Goal: Communication & Community: Connect with others

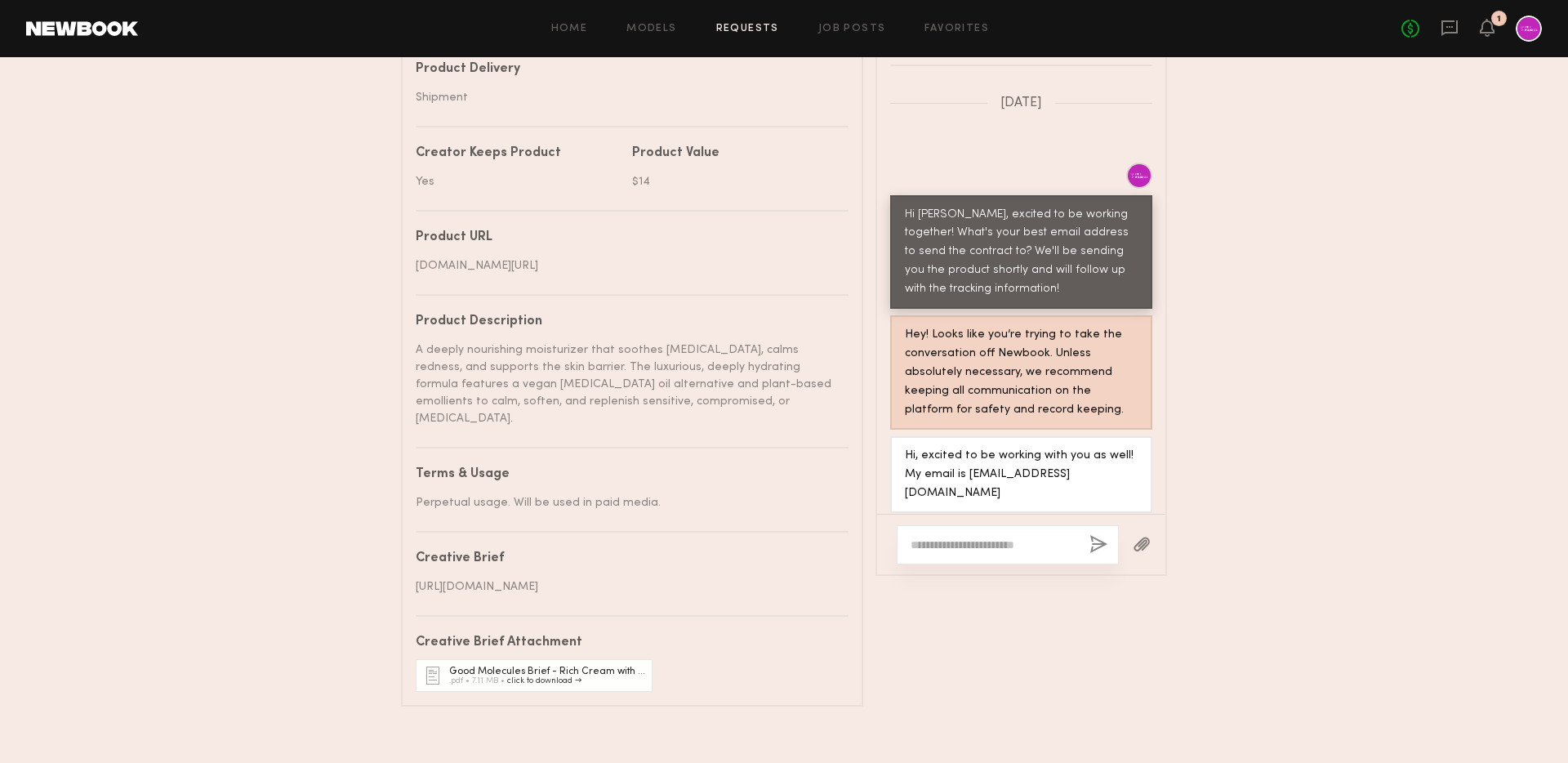
scroll to position [919, 0]
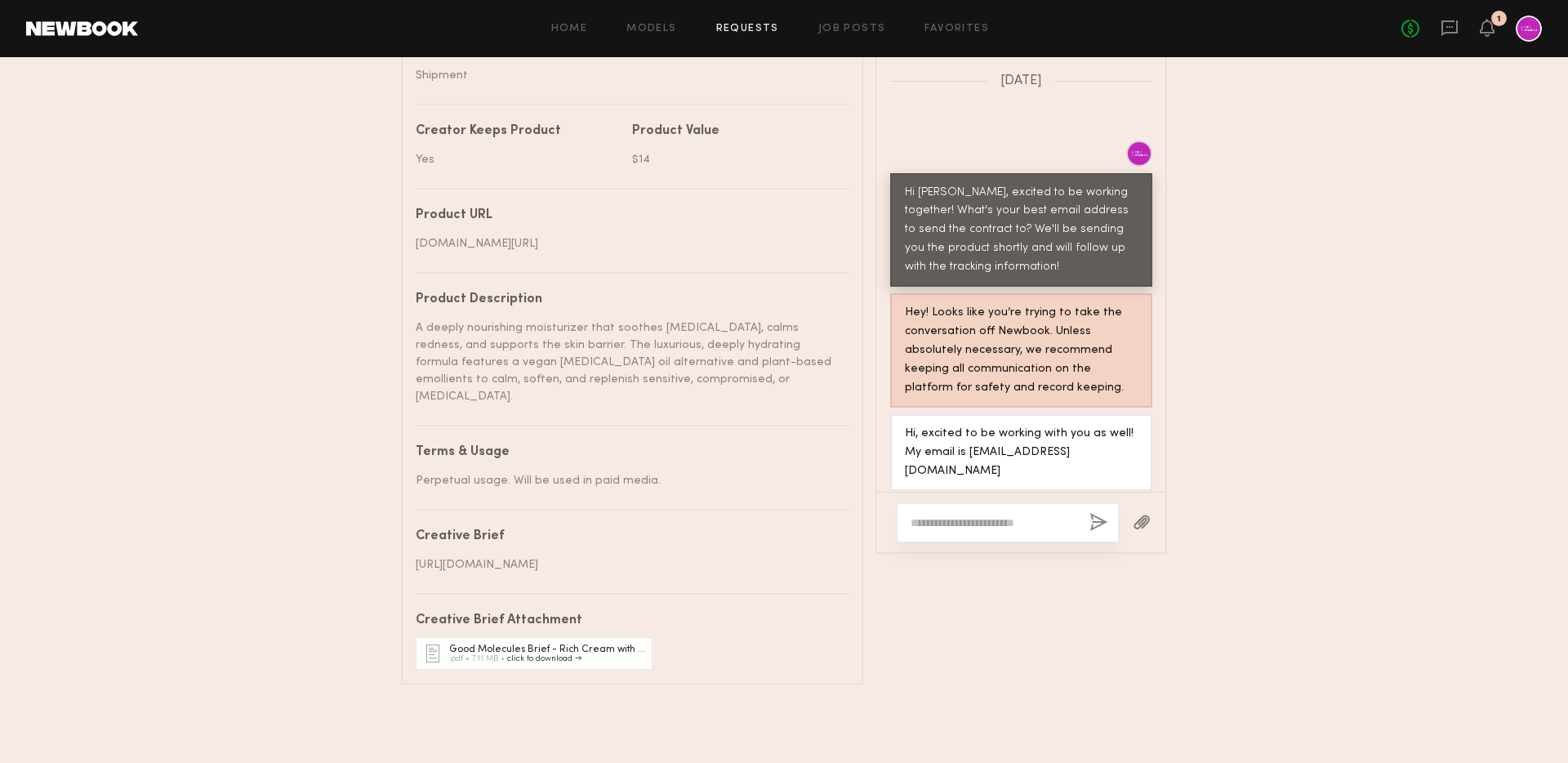
drag, startPoint x: 598, startPoint y: 566, endPoint x: 408, endPoint y: 545, distance: 191.2
click at [408, 545] on common-border "Details Project name Skincare Glow-Up (Moisturizer) Brand name Good Molecules C…" at bounding box center [632, 133] width 463 height 1103
click at [576, 567] on div "[URL][DOMAIN_NAME]" at bounding box center [626, 565] width 421 height 17
drag, startPoint x: 583, startPoint y: 566, endPoint x: 404, endPoint y: 553, distance: 179.5
click at [404, 553] on common-border "Details Project name Skincare Glow-Up (Moisturizer) Brand name Good Molecules C…" at bounding box center [632, 133] width 463 height 1103
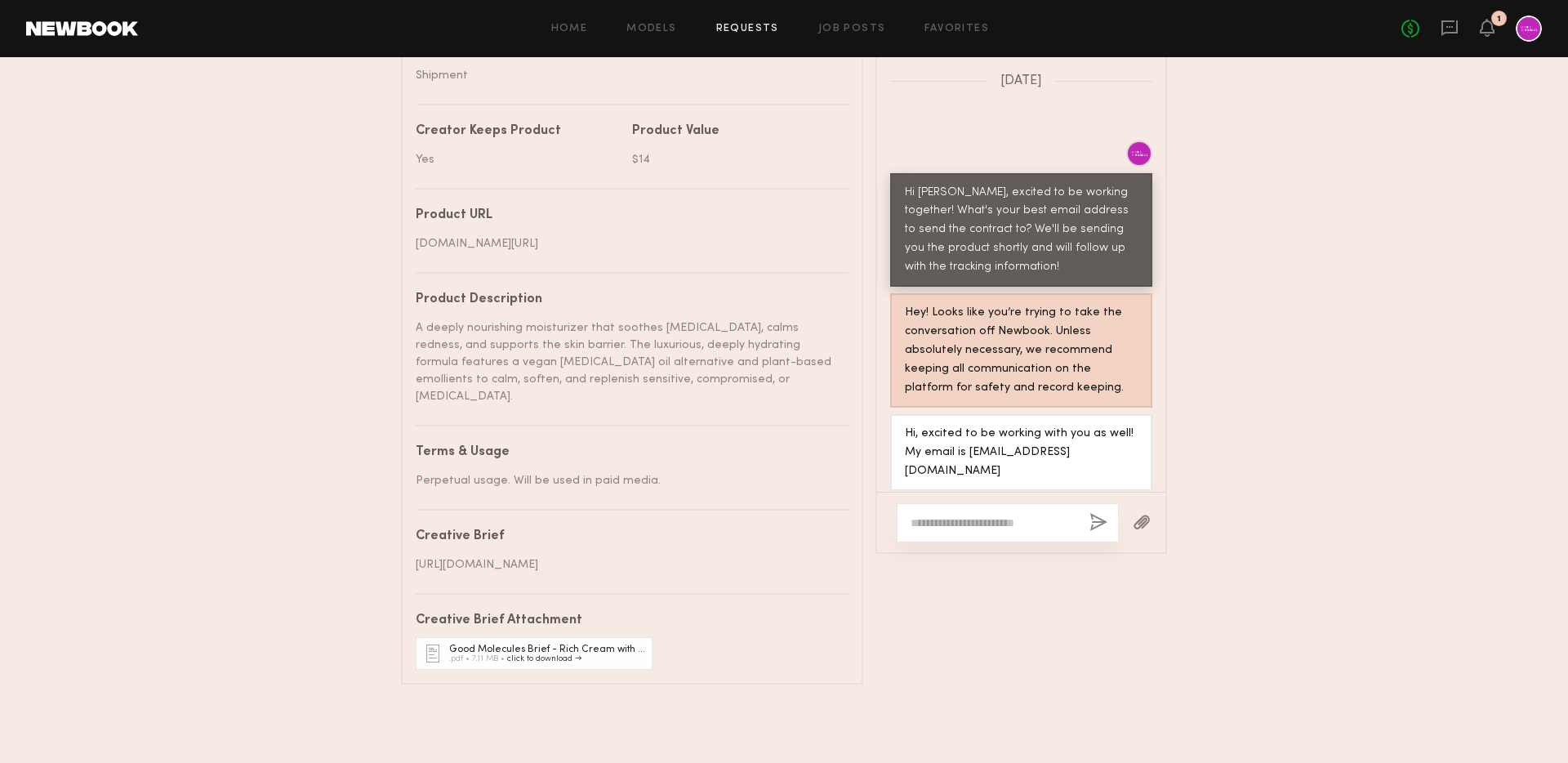
copy div "[URL][DOMAIN_NAME]"
drag, startPoint x: 966, startPoint y: 442, endPoint x: 1091, endPoint y: 442, distance: 125.0
click at [1091, 442] on div "Hi, excited to be working with you as well! My email is [EMAIL_ADDRESS][DOMAIN_…" at bounding box center [1021, 453] width 233 height 57
copy div "[EMAIL_ADDRESS][DOMAIN_NAME]"
click at [731, 482] on div "Project name Skincare Glow-Up (Moisturizer) Brand name Good Molecules Campaign …" at bounding box center [632, 169] width 433 height 1001
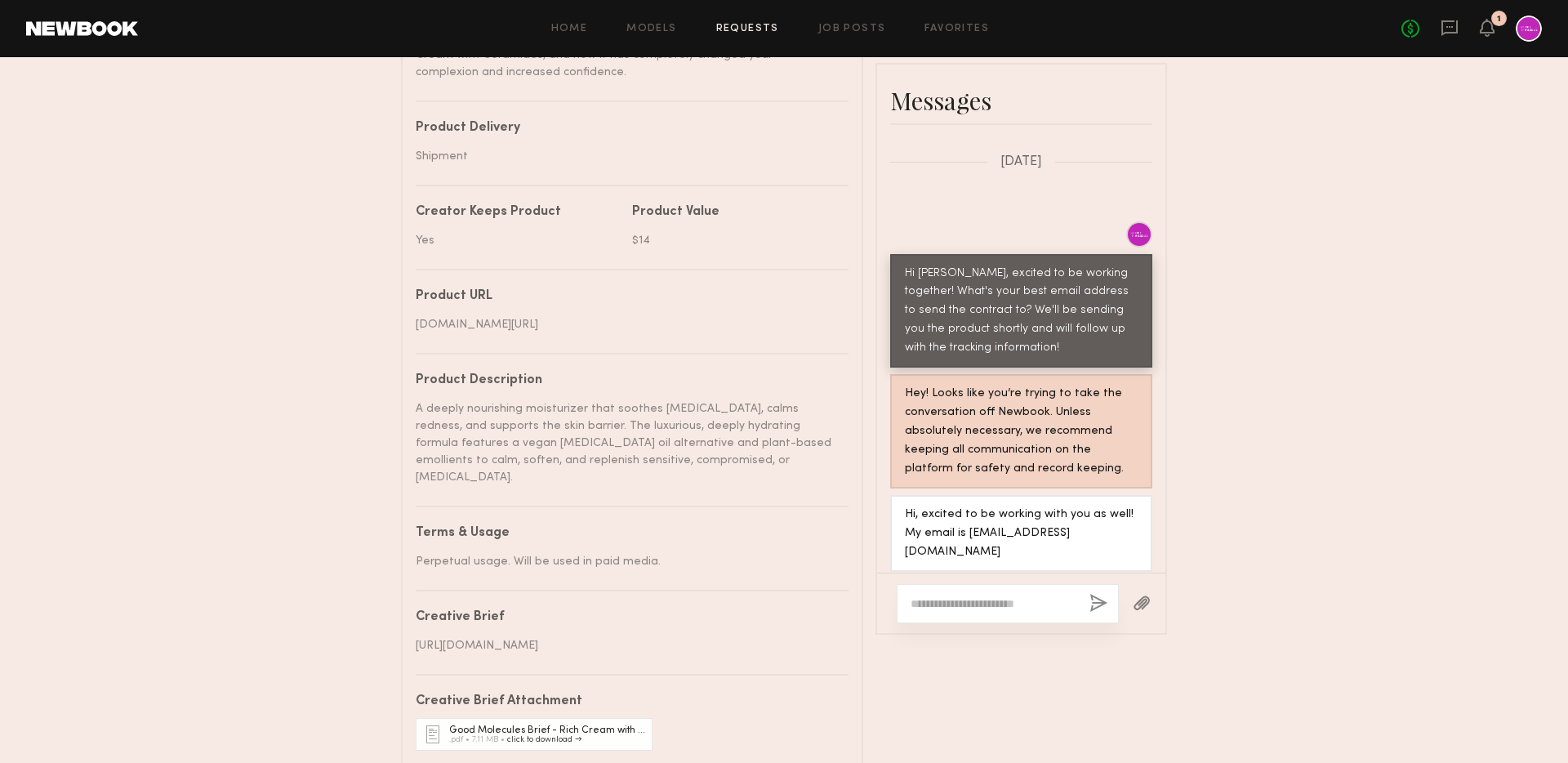
scroll to position [814, 0]
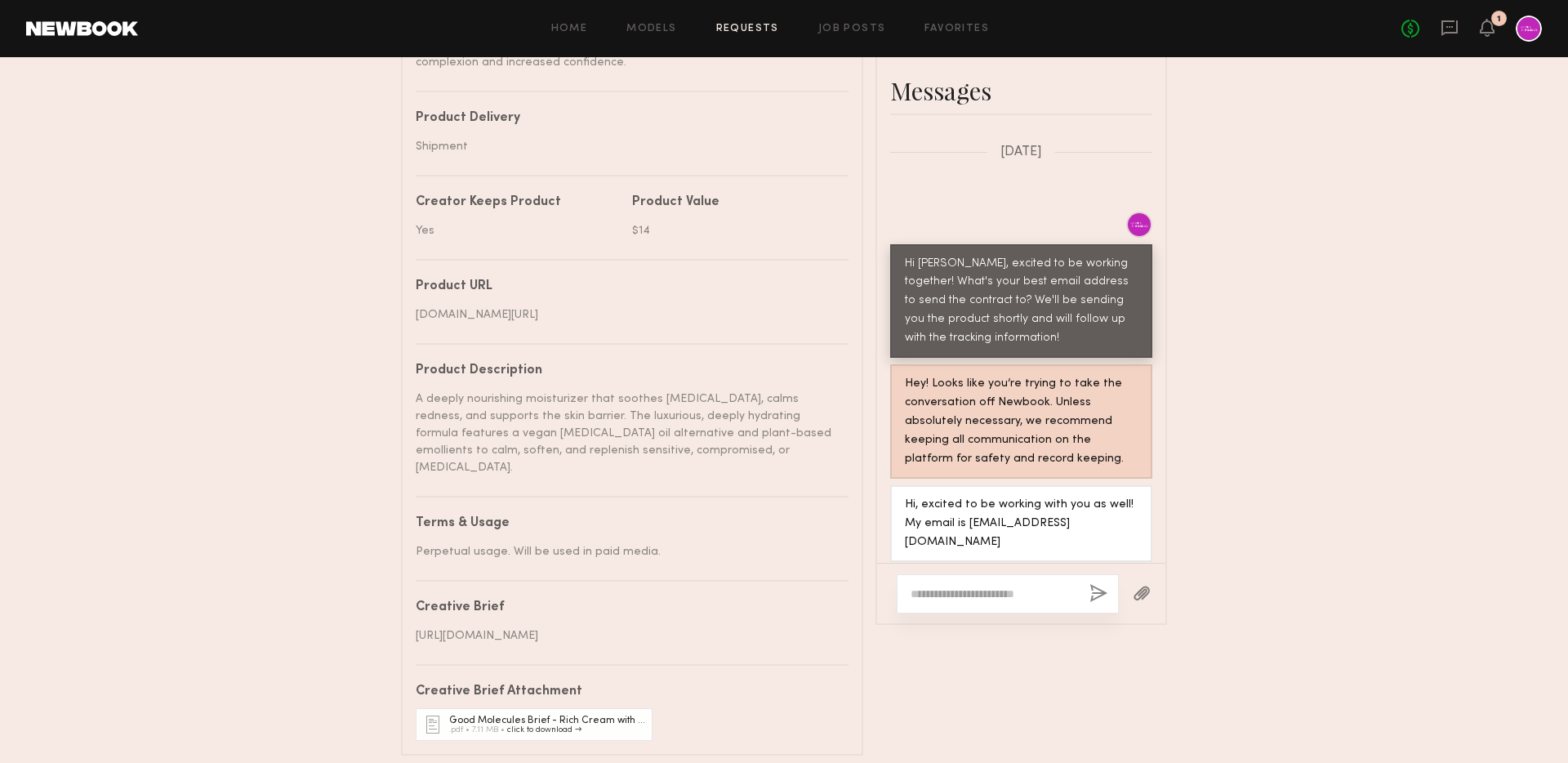
click at [961, 613] on div at bounding box center [1008, 594] width 222 height 39
click at [955, 602] on textarea at bounding box center [994, 594] width 166 height 16
type textarea "*"
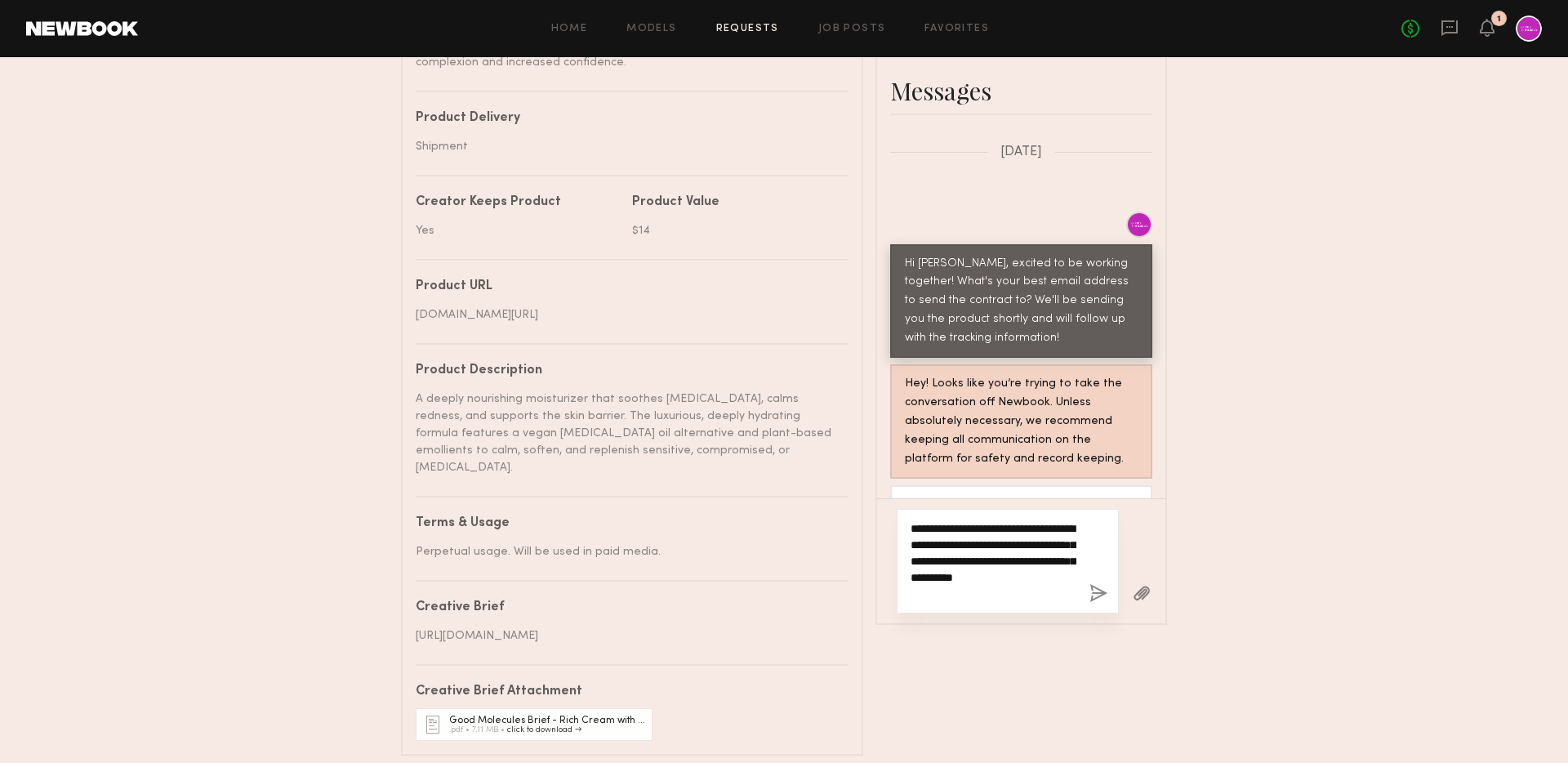
paste textarea "**********"
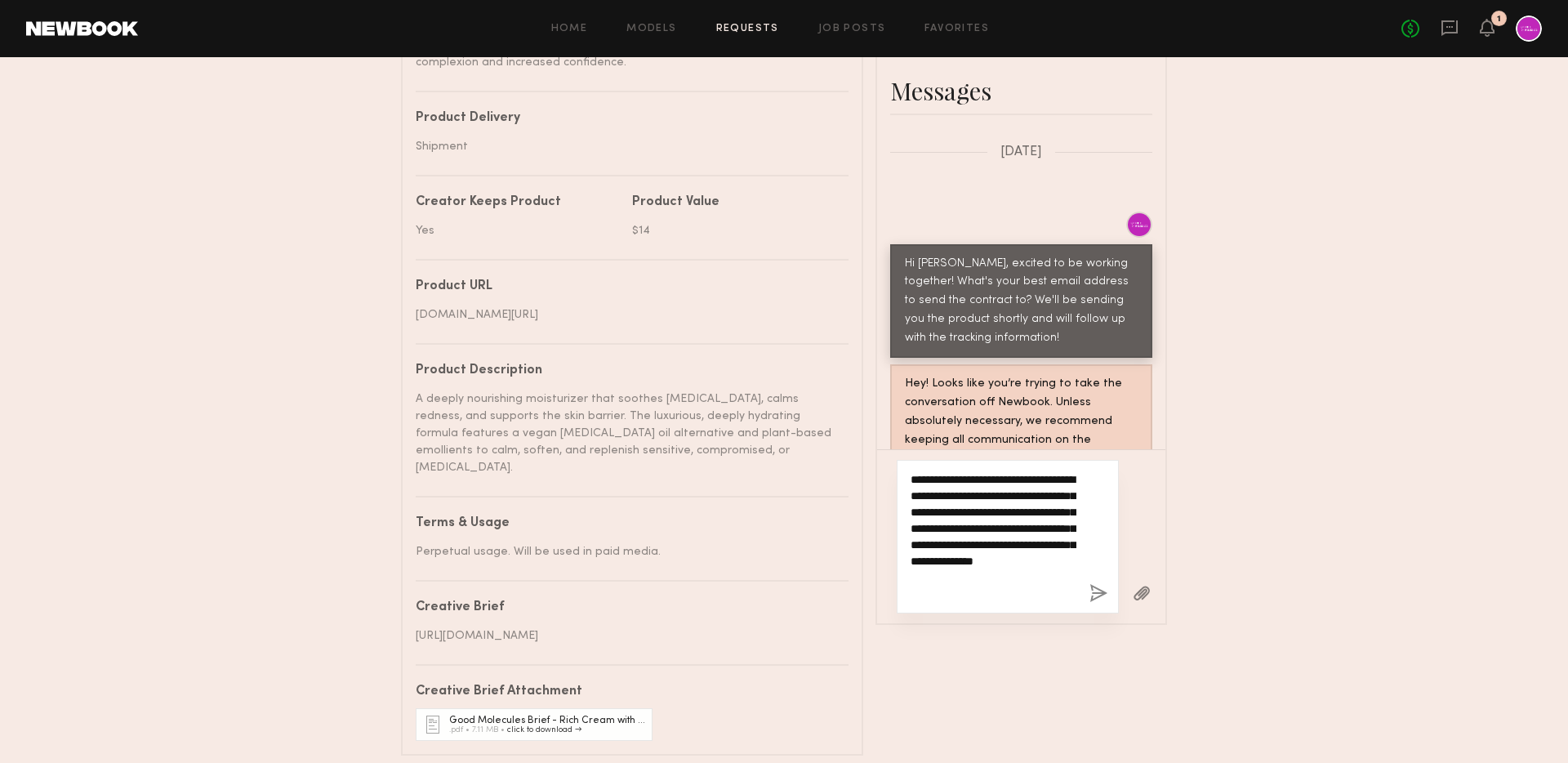
scroll to position [16, 0]
type textarea "**********"
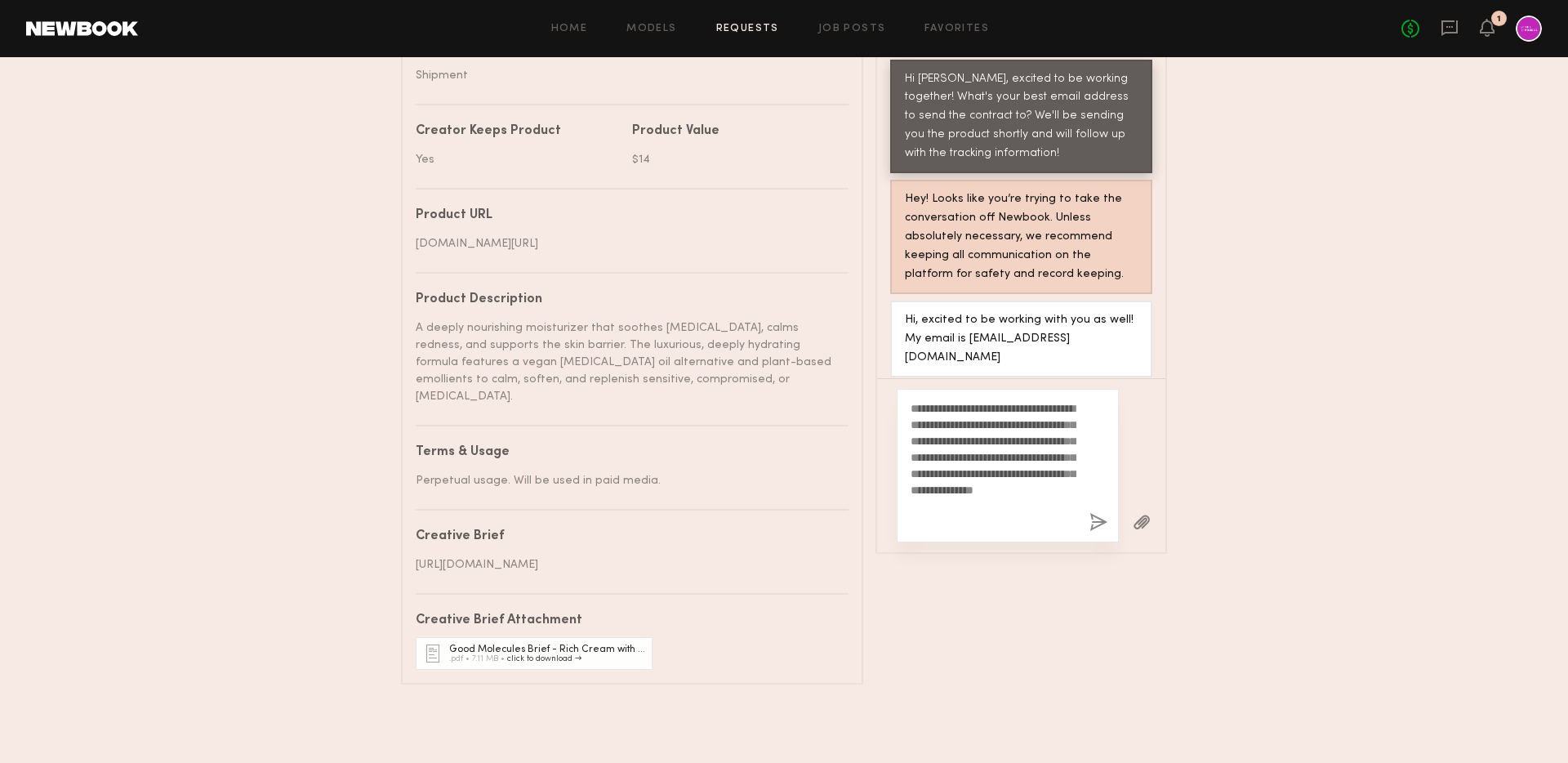
click at [1097, 527] on button "button" at bounding box center [1099, 523] width 18 height 21
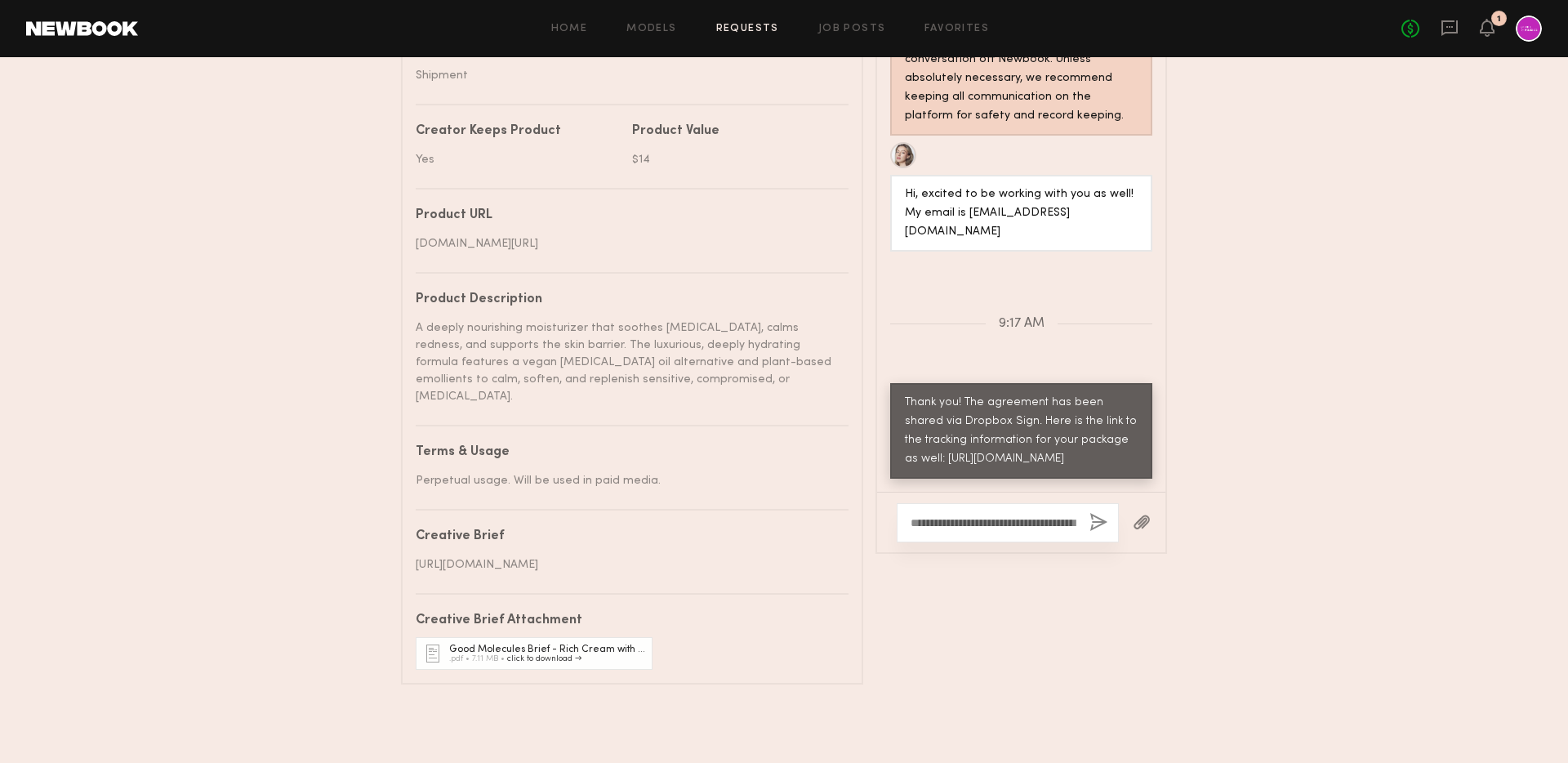
scroll to position [1219, 0]
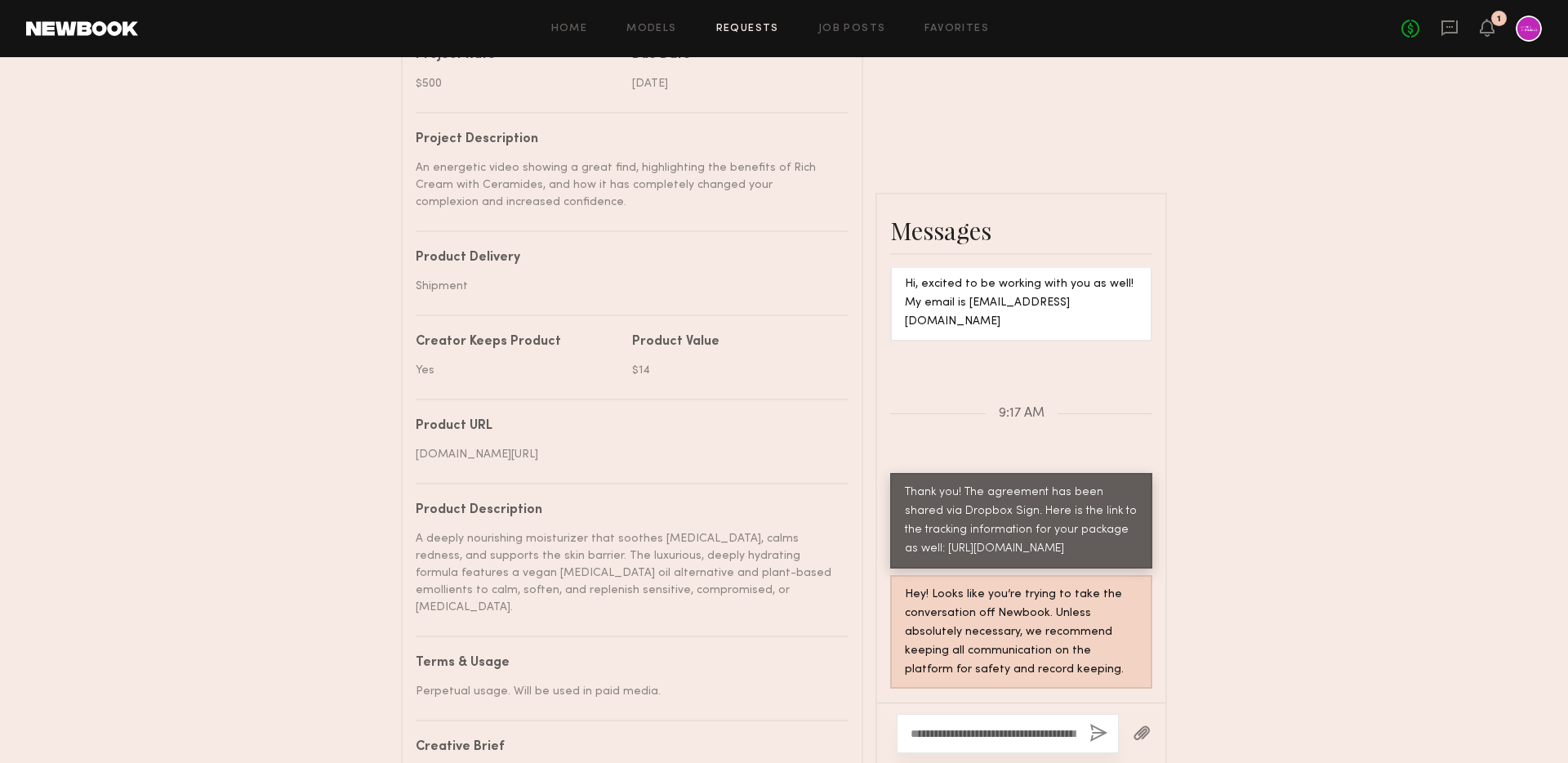
scroll to position [0, 0]
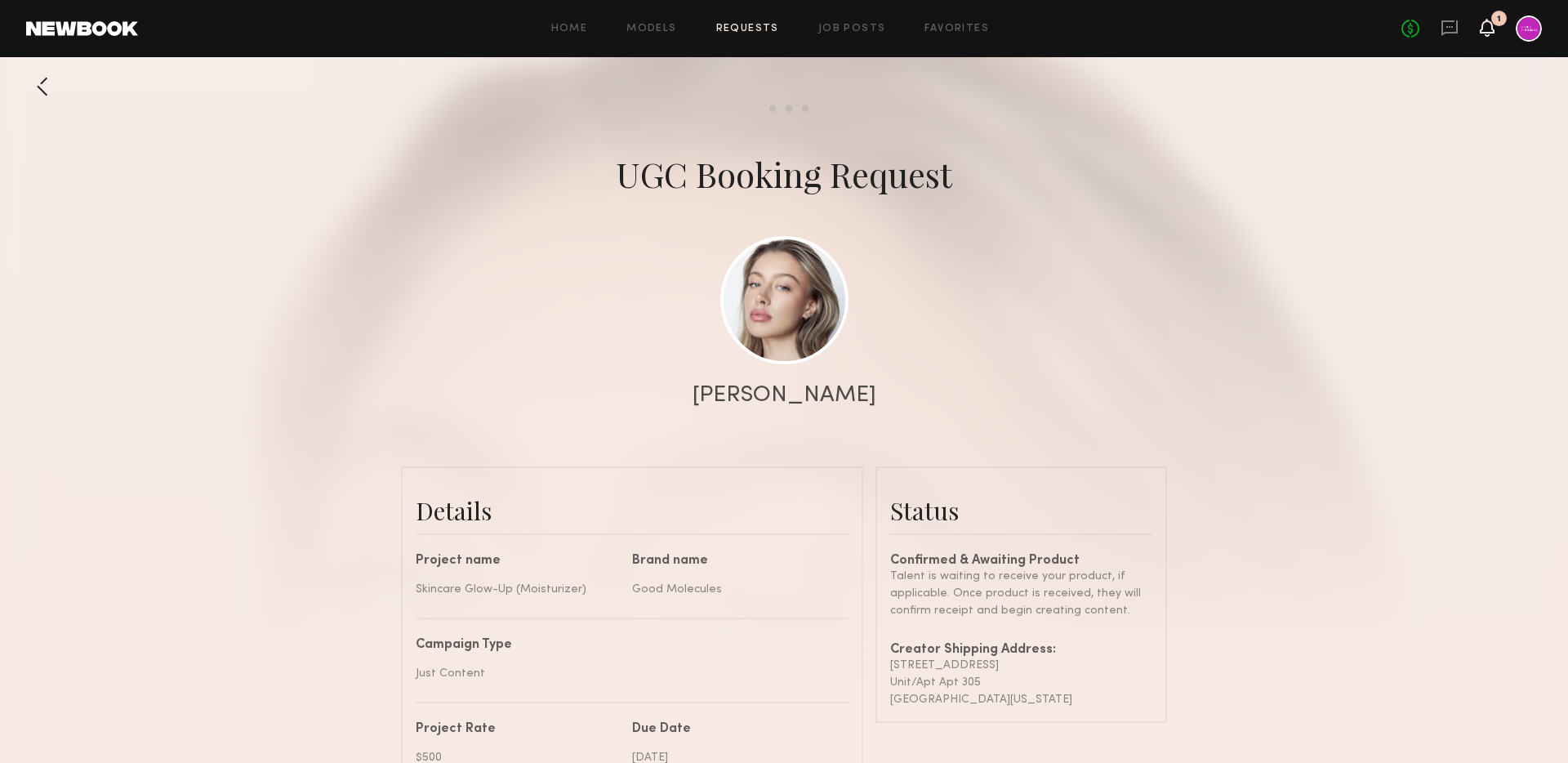
click at [1484, 24] on icon at bounding box center [1487, 27] width 13 height 12
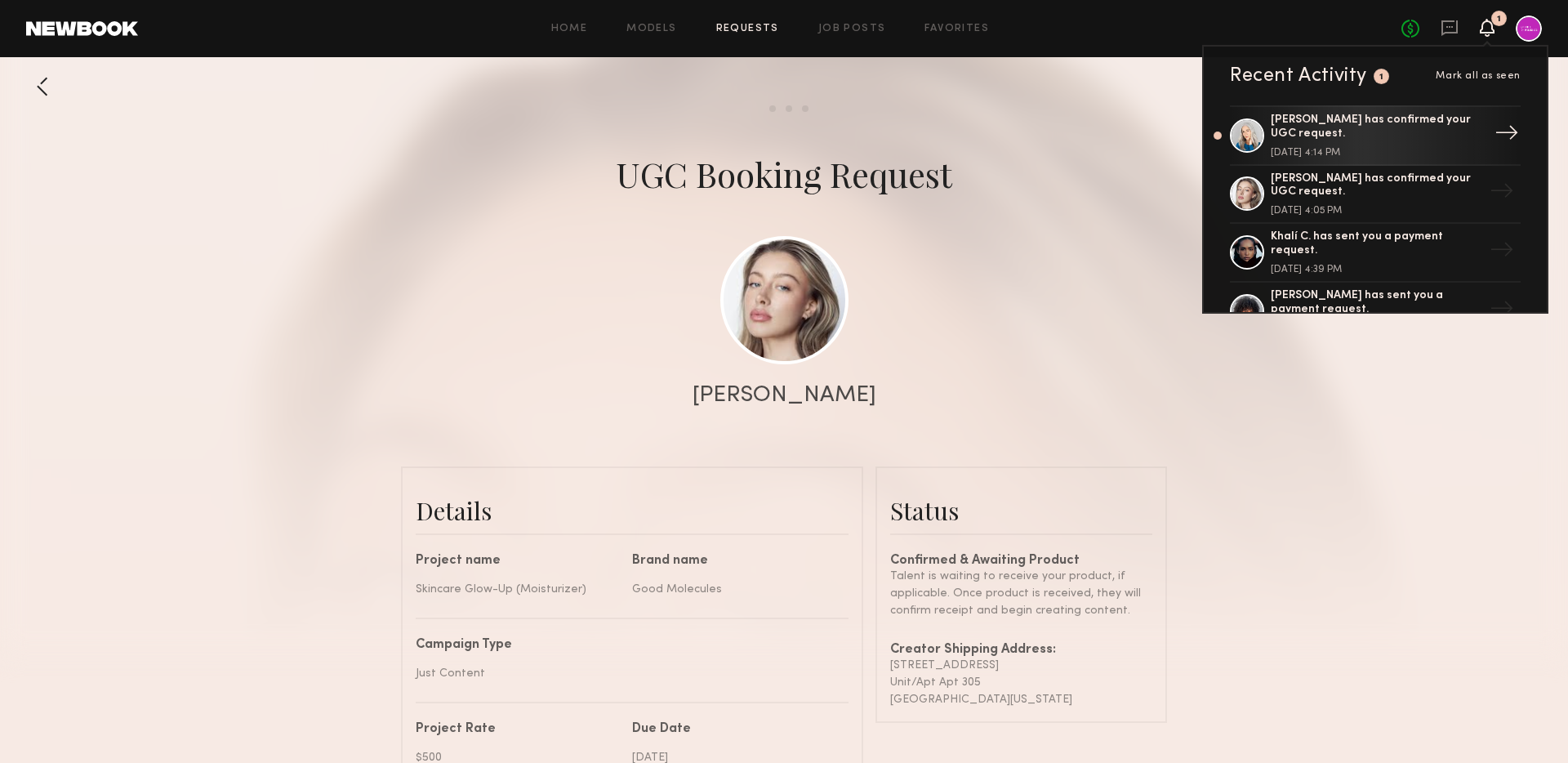
click at [1424, 138] on div "[PERSON_NAME] has confirmed your UGC request. [DATE] 4:14 PM" at bounding box center [1377, 136] width 212 height 44
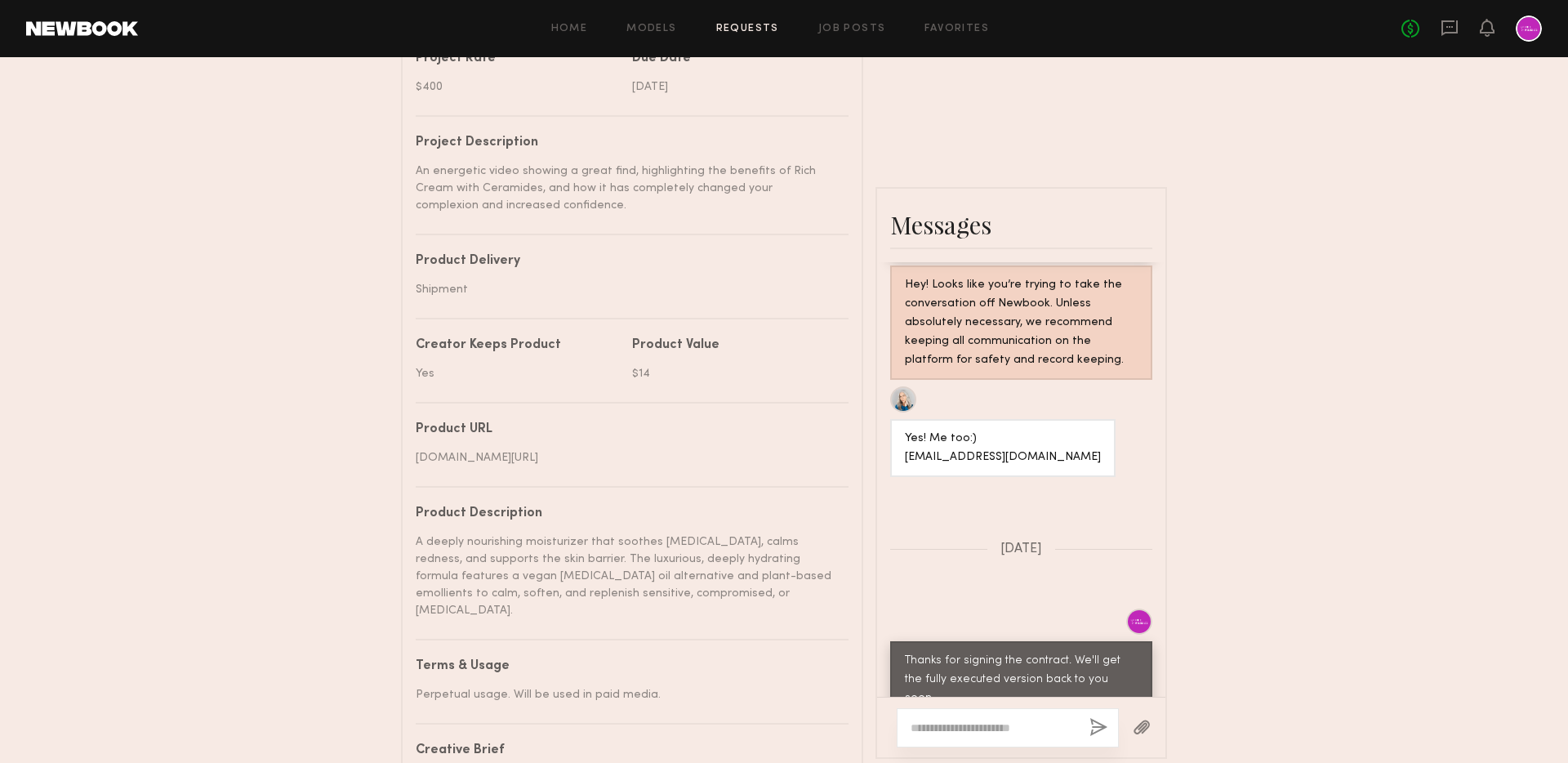
scroll to position [1522, 0]
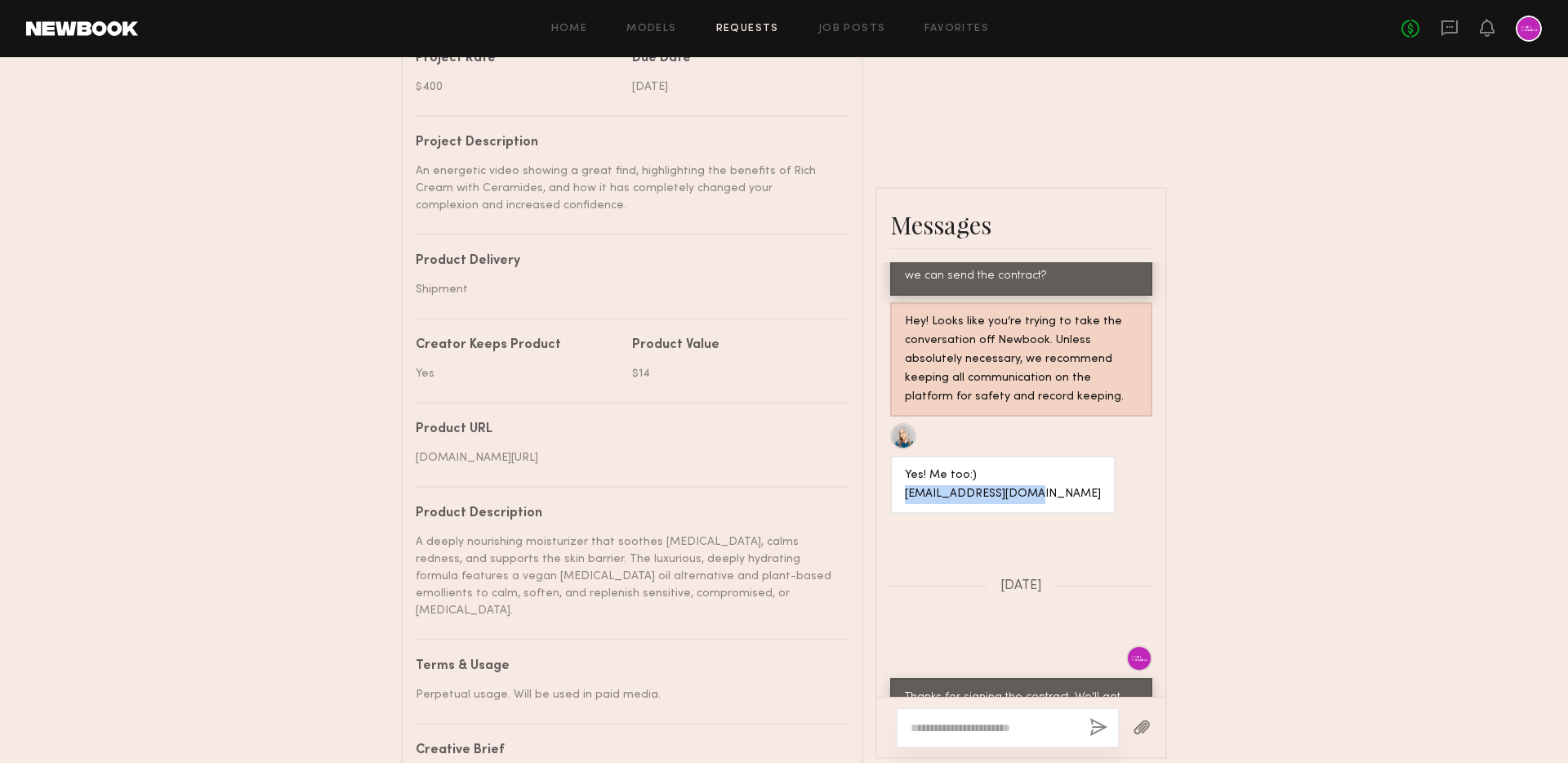
drag, startPoint x: 1032, startPoint y: 496, endPoint x: 881, endPoint y: 495, distance: 151.0
click at [881, 496] on div "Yes! Me too:) [EMAIL_ADDRESS][DOMAIN_NAME]" at bounding box center [1021, 469] width 288 height 90
copy div "[EMAIL_ADDRESS][DOMAIN_NAME]"
click at [1103, 488] on div "Yes! Me too:) [EMAIL_ADDRESS][DOMAIN_NAME]" at bounding box center [1021, 469] width 288 height 90
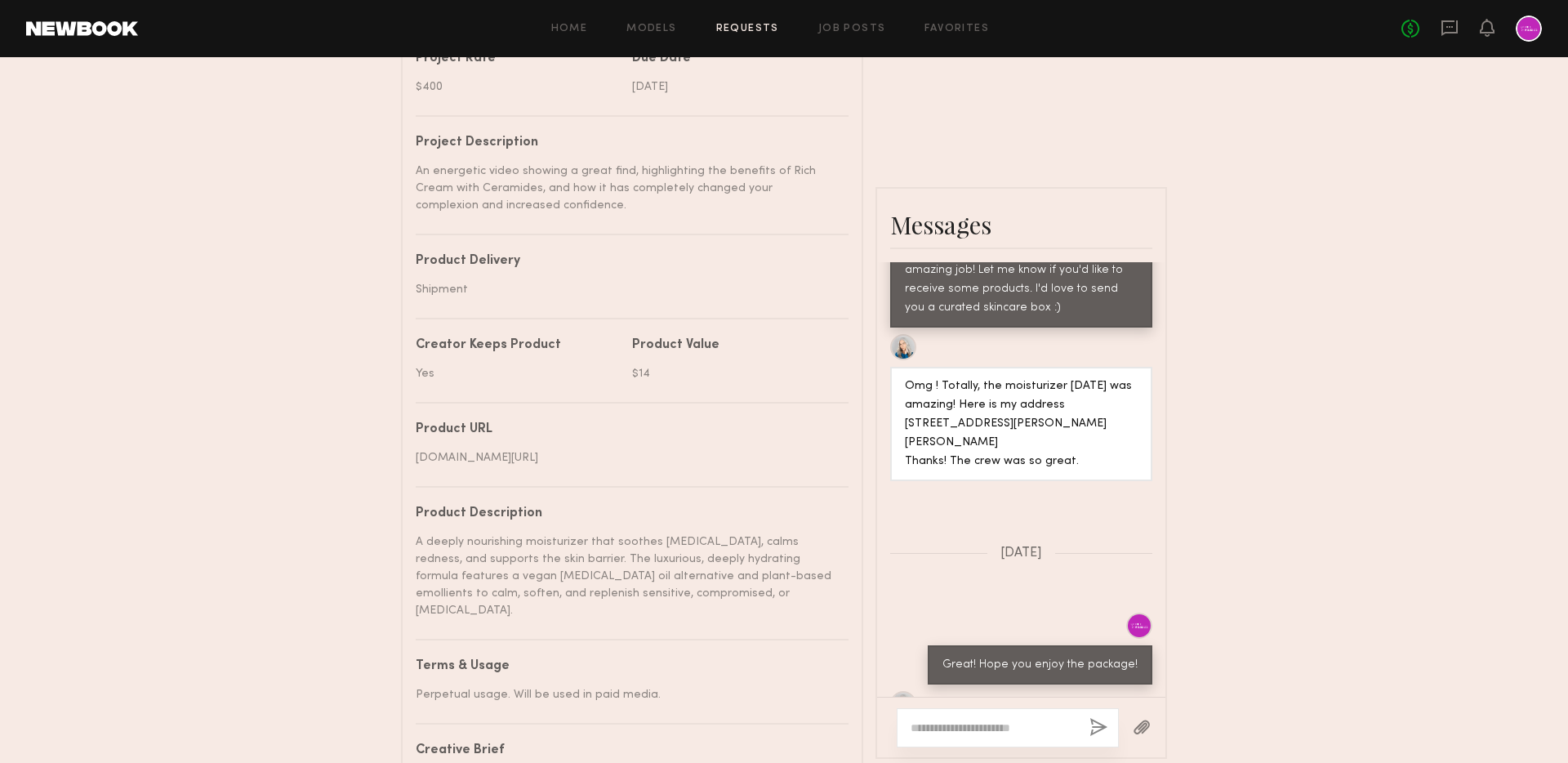
scroll to position [3064, 0]
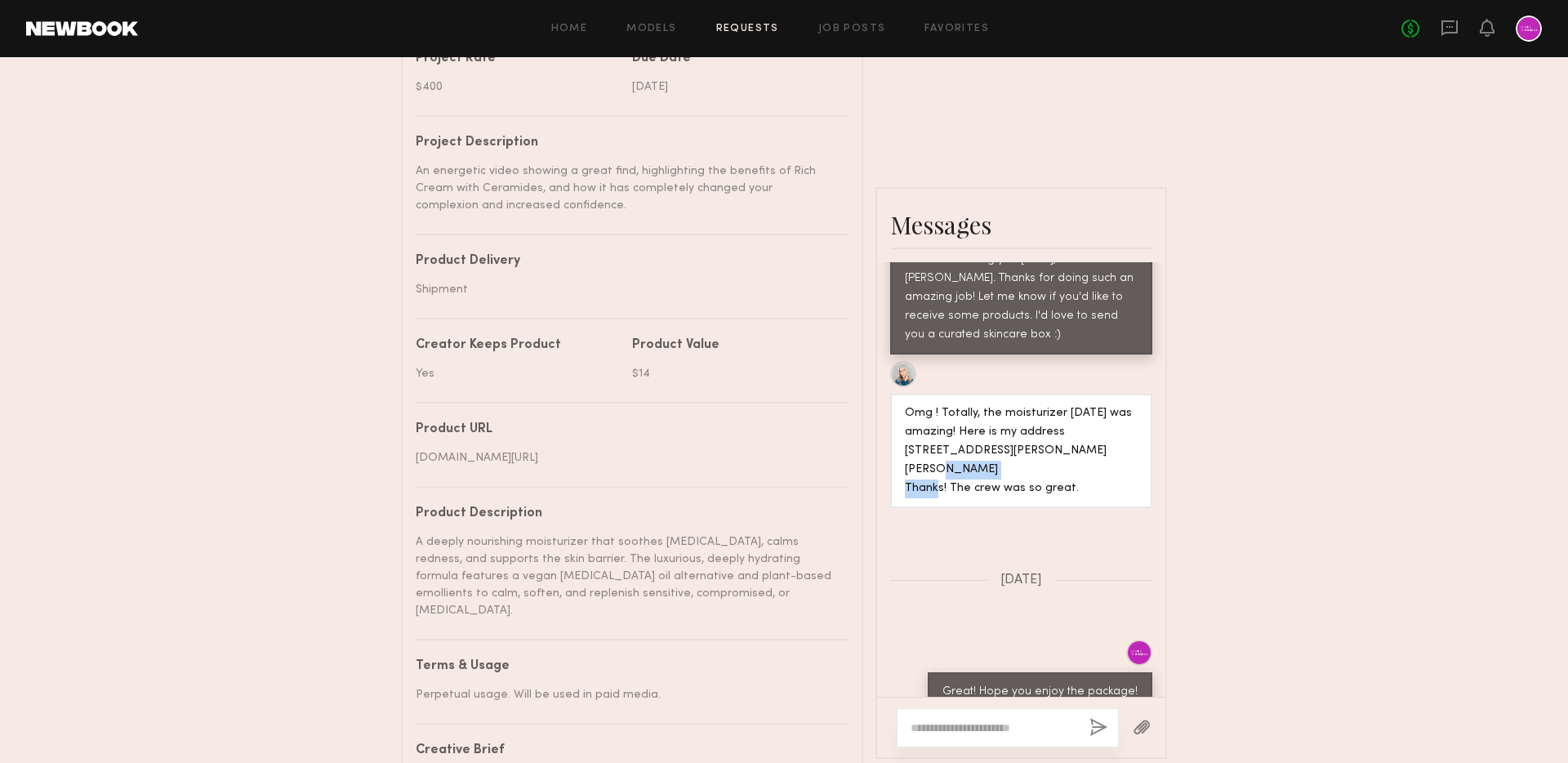
drag, startPoint x: 968, startPoint y: 413, endPoint x: 902, endPoint y: 413, distance: 66.0
click at [902, 413] on div "Omg ! Totally, the moisturizer [DATE] was amazing! Here is my address [STREET_A…" at bounding box center [1021, 451] width 262 height 114
copy div "[PERSON_NAME]"
click at [1206, 390] on div "Send request Model response Review content UGC Booking Request [PERSON_NAME] De…" at bounding box center [784, 149] width 1568 height 1500
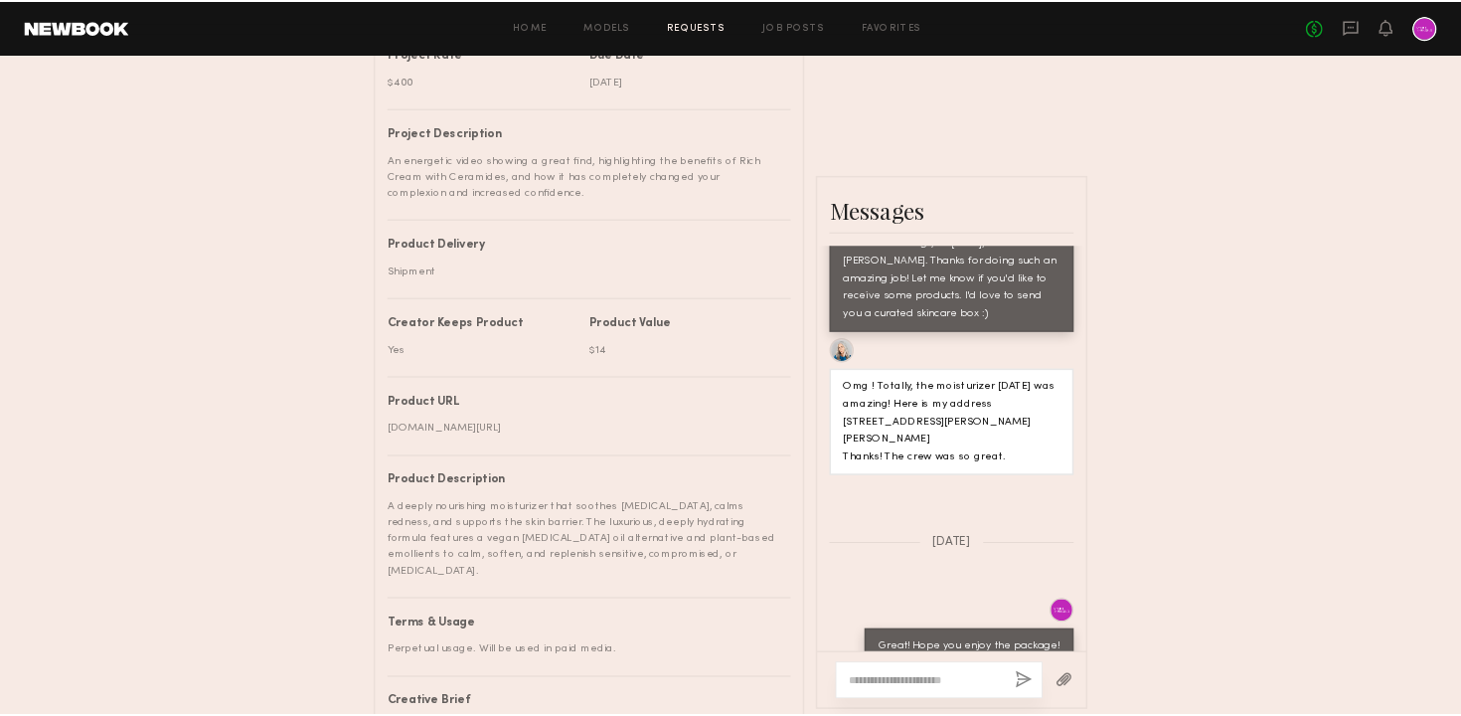
scroll to position [4686, 0]
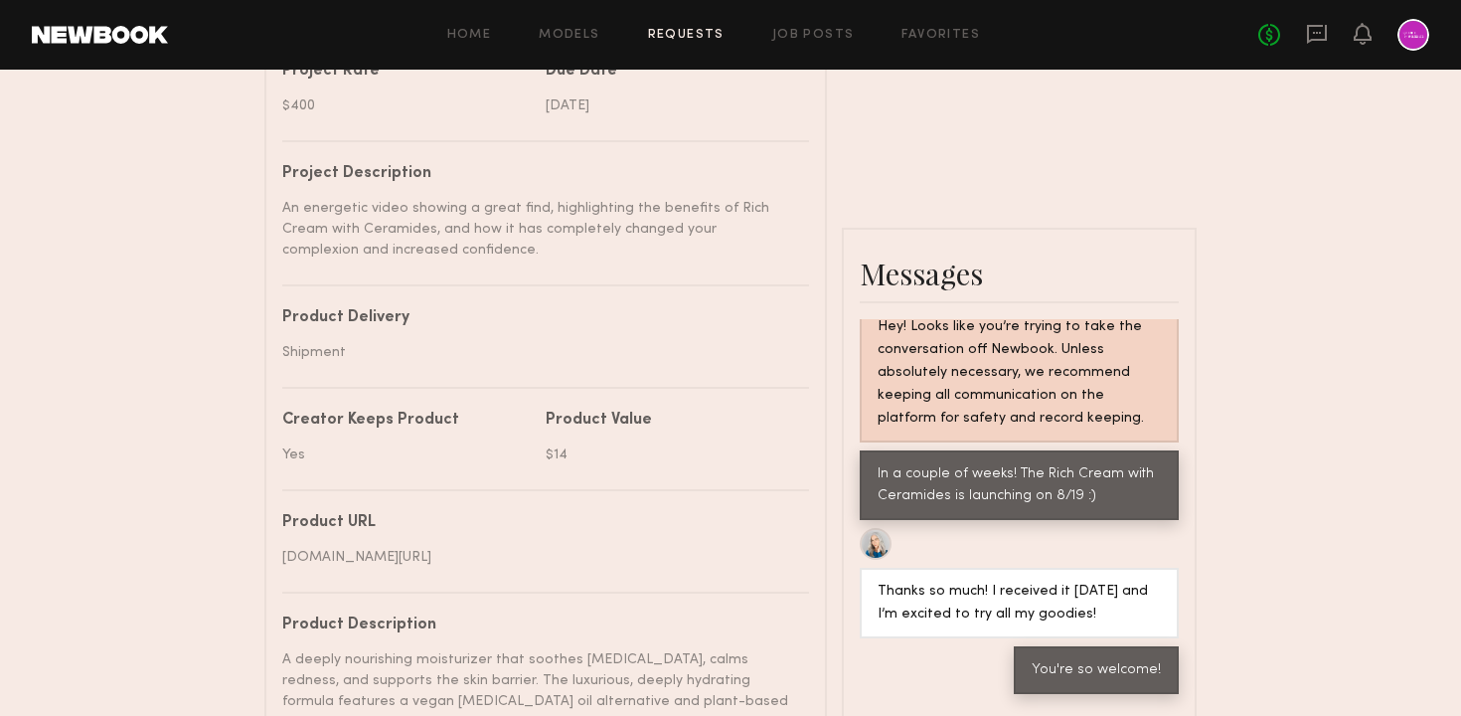
click at [728, 402] on div "Project name Skincare Testimonial (Moisturizer) Brand name Good Molecules Campa…" at bounding box center [545, 467] width 527 height 1217
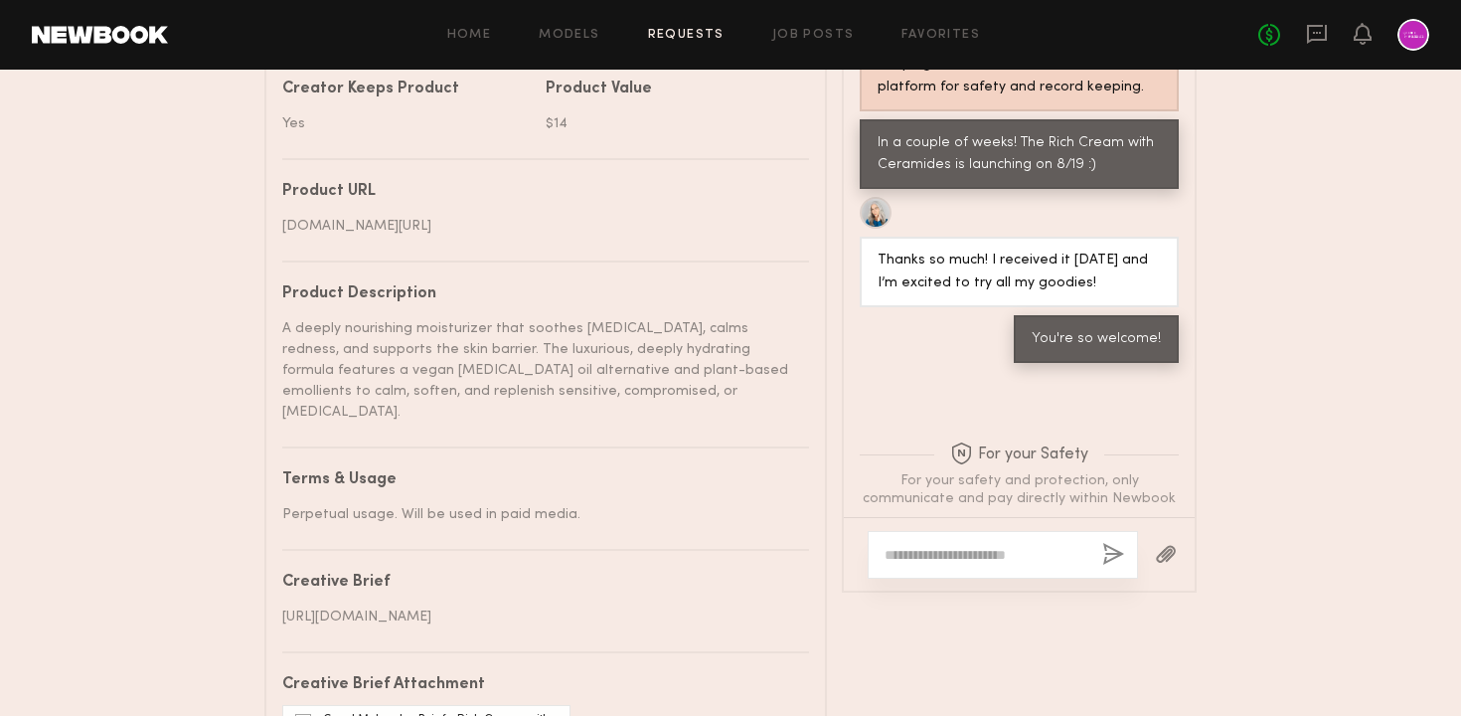
scroll to position [1149, 0]
click at [962, 557] on div at bounding box center [1003, 553] width 270 height 48
click at [974, 563] on textarea at bounding box center [986, 553] width 202 height 20
type textarea "*"
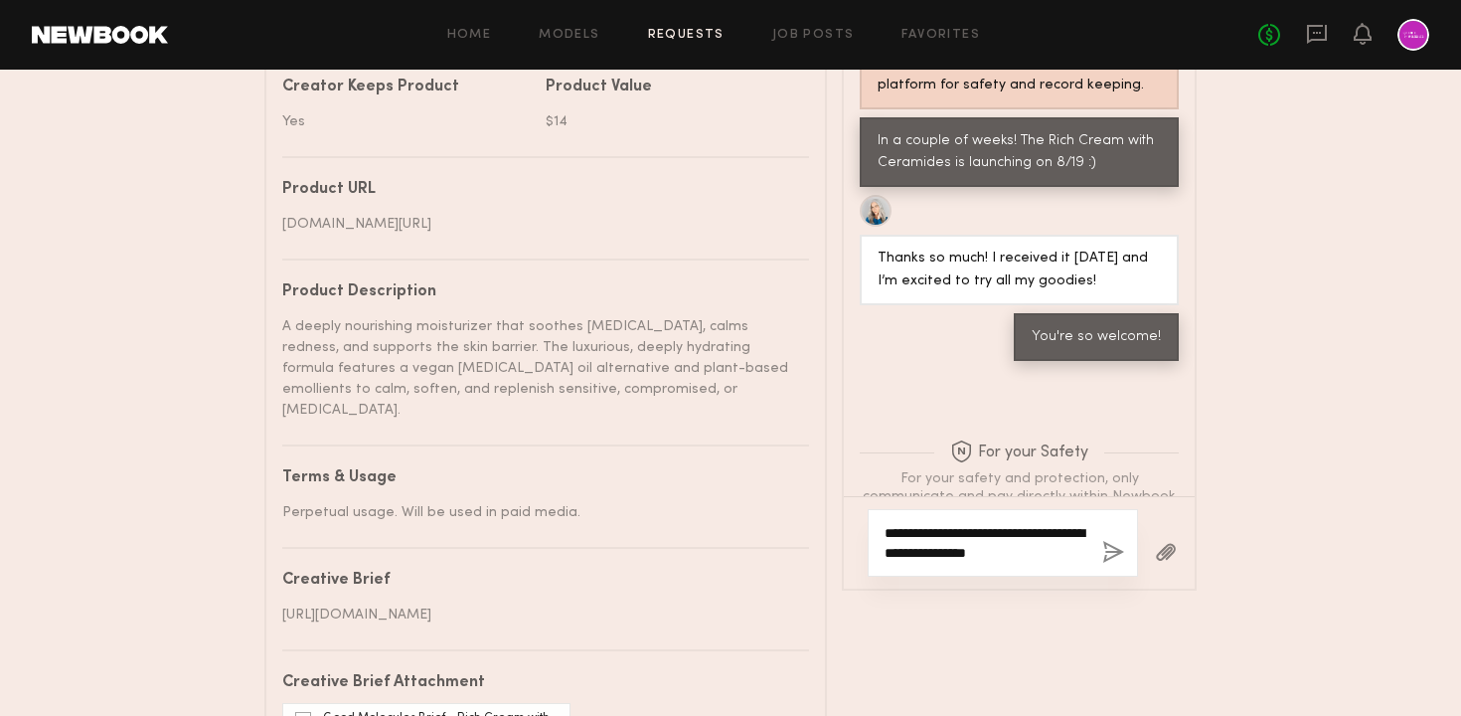
click at [920, 548] on textarea "**********" at bounding box center [986, 543] width 202 height 40
click at [1064, 563] on textarea "**********" at bounding box center [986, 543] width 202 height 40
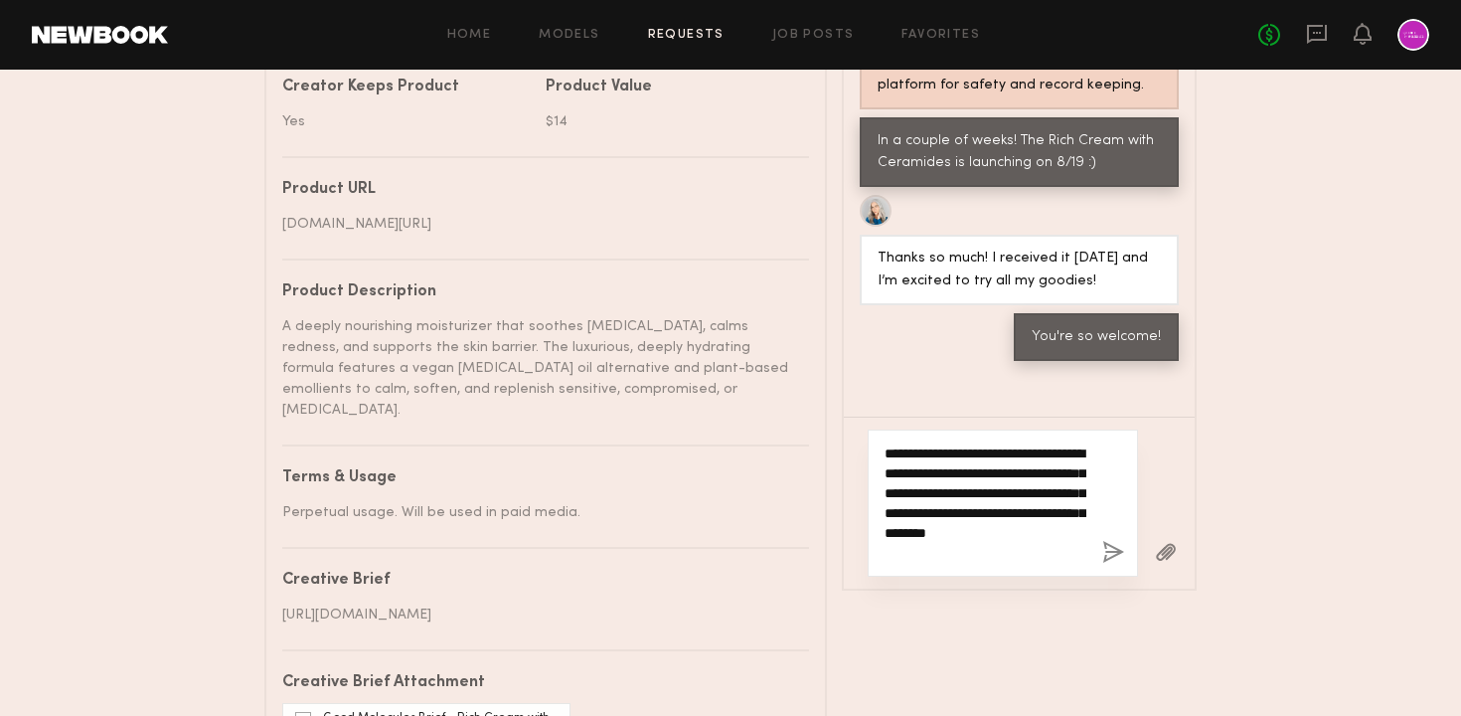
scroll to position [0, 0]
drag, startPoint x: 1056, startPoint y: 571, endPoint x: 1067, endPoint y: 572, distance: 12.0
click at [1067, 563] on textarea "**********" at bounding box center [986, 502] width 202 height 119
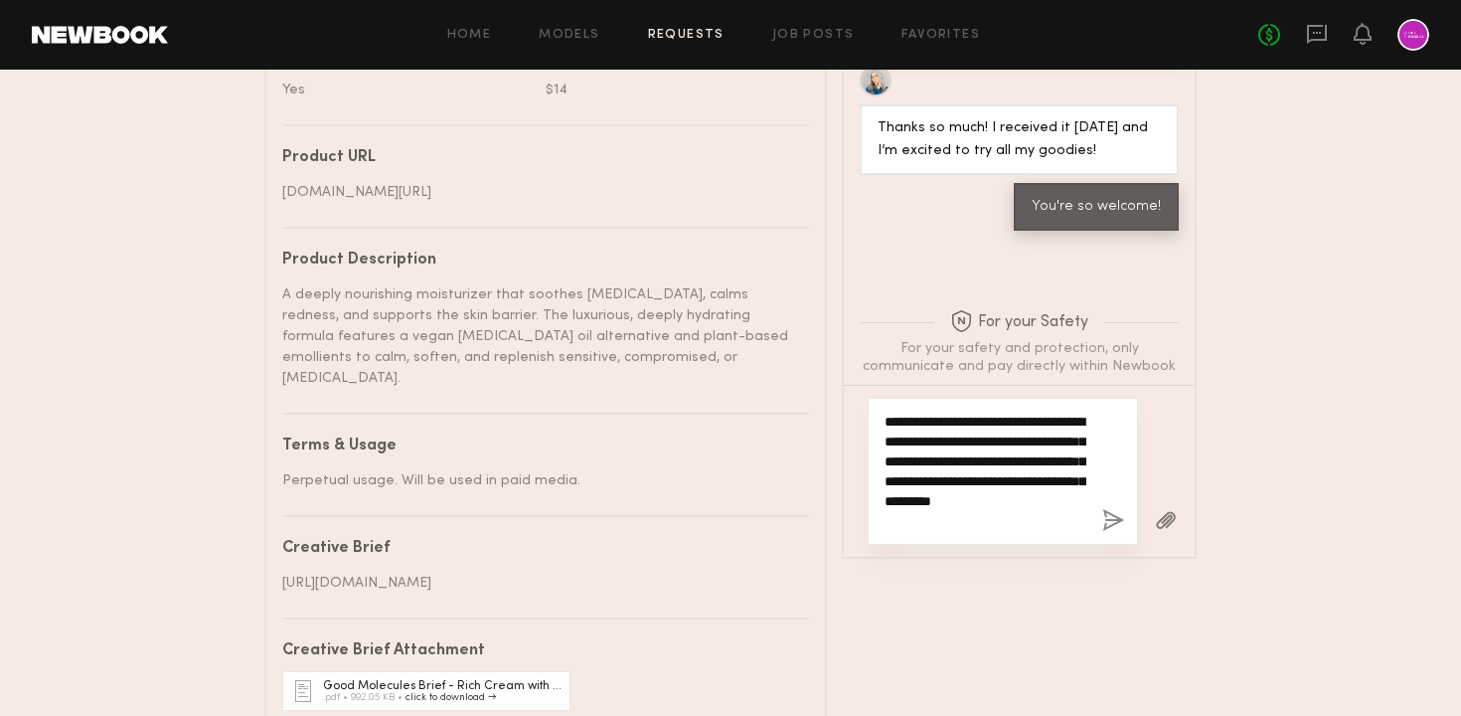
scroll to position [1161, 0]
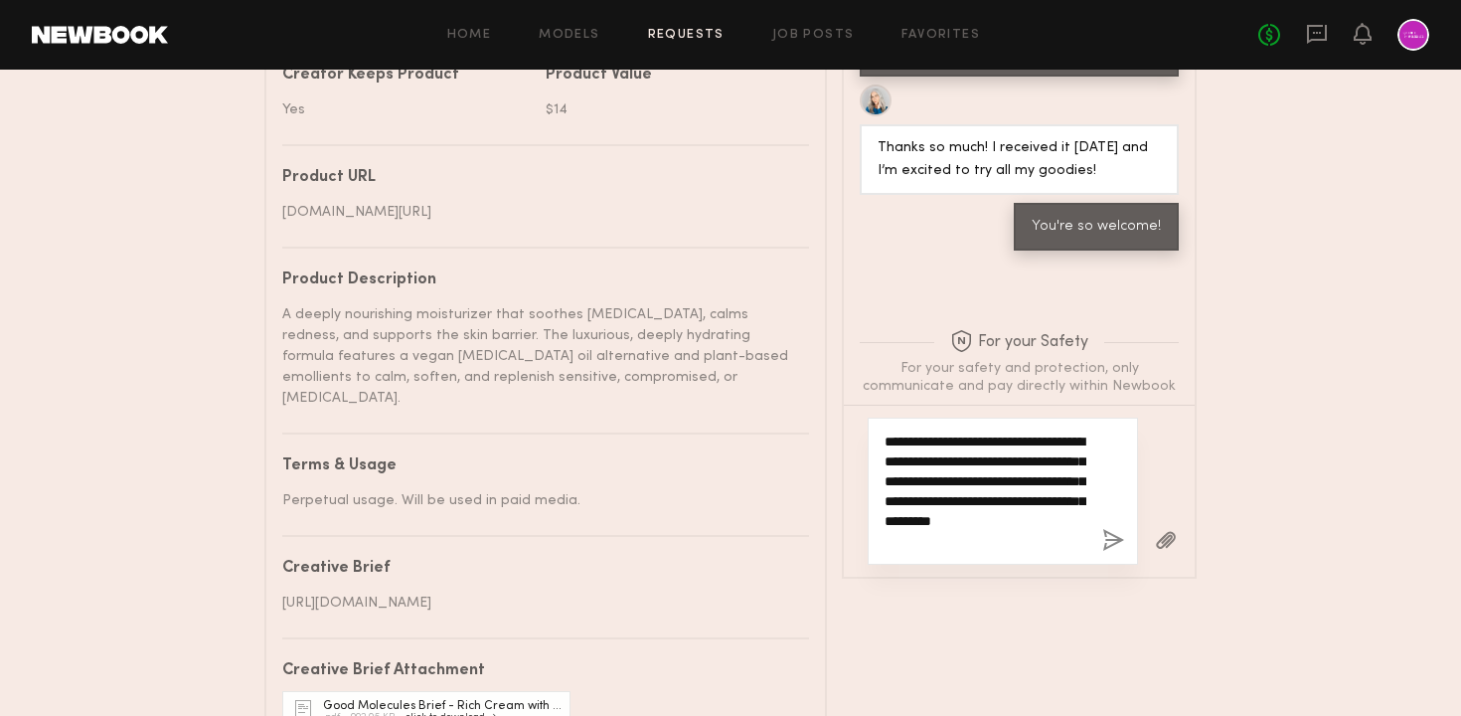
click at [1016, 534] on textarea "**********" at bounding box center [986, 490] width 202 height 119
type textarea "**********"
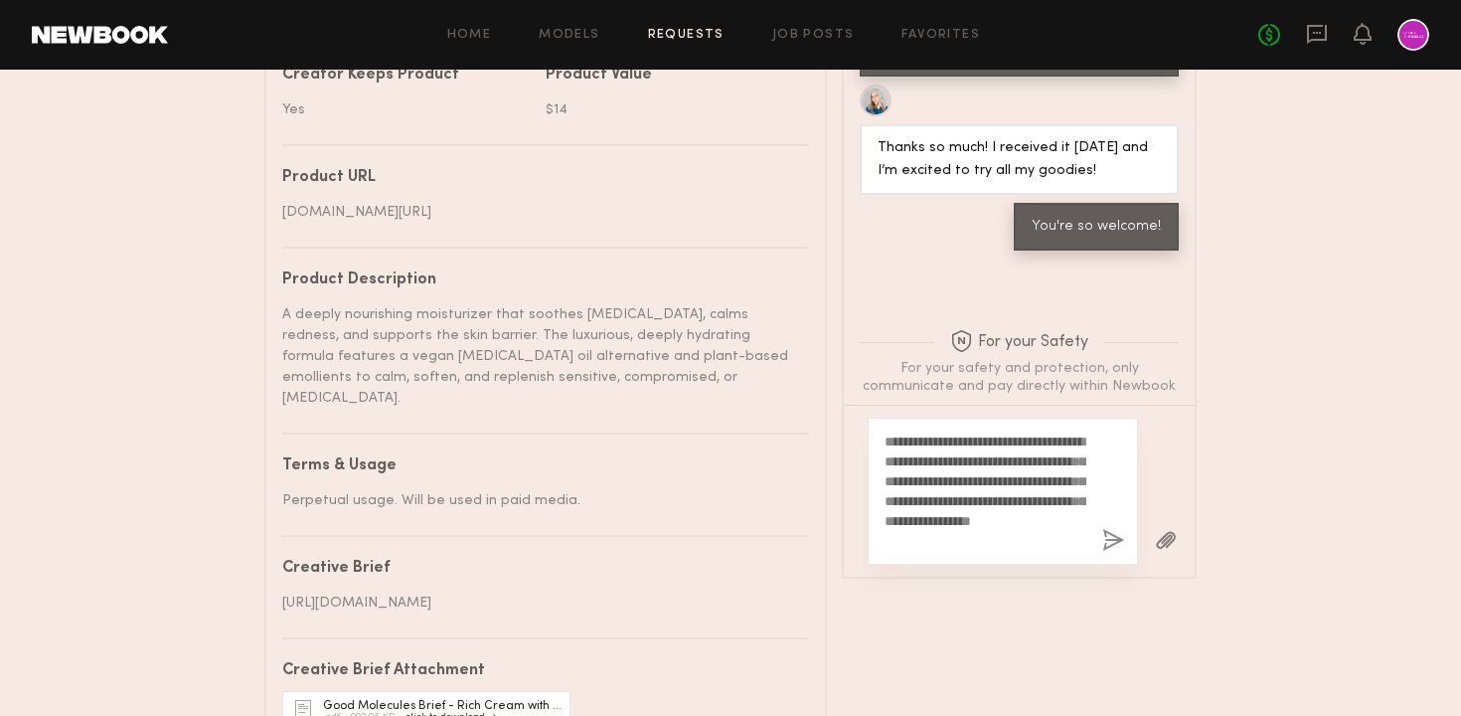
click at [983, 614] on div "Messages Keep direct messages professional and related only to paid job opportu…" at bounding box center [1019, 316] width 355 height 866
click at [1107, 554] on button "button" at bounding box center [1113, 541] width 22 height 25
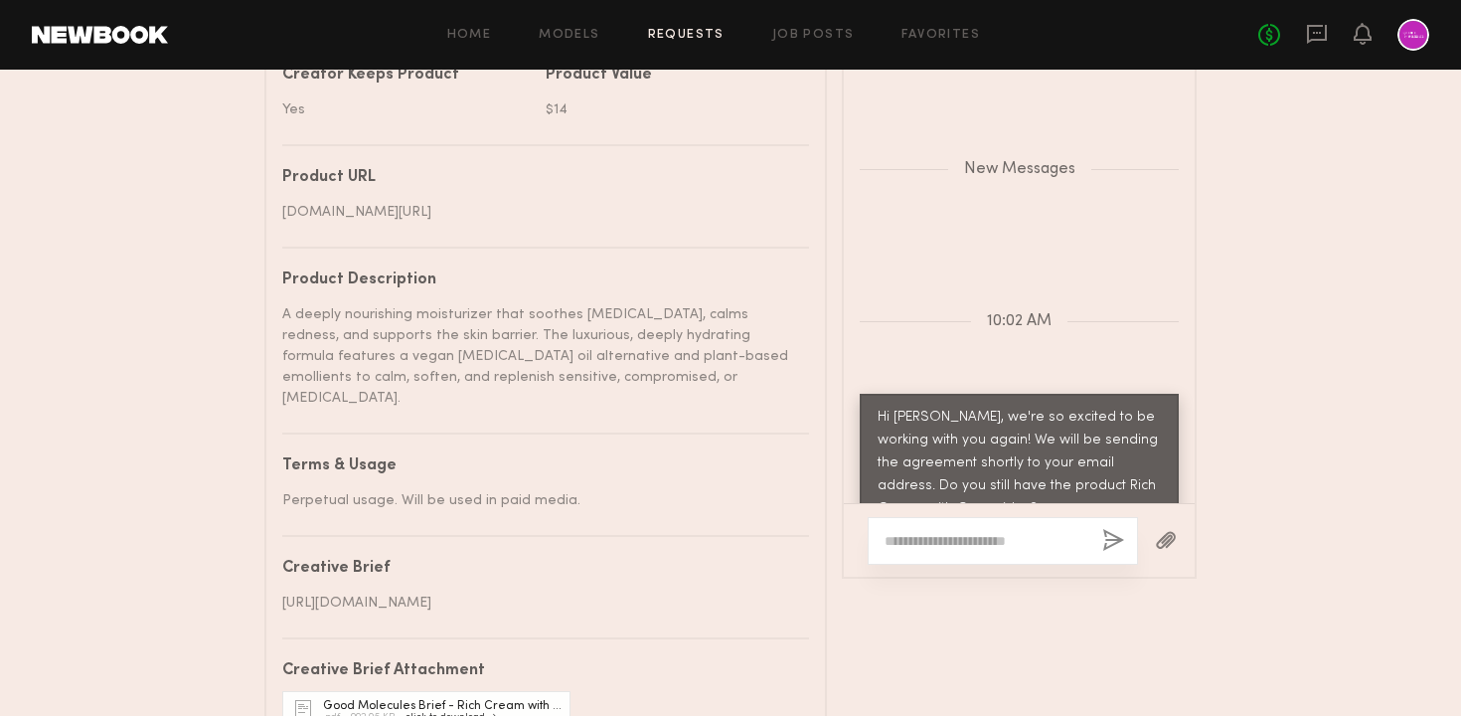
scroll to position [5322, 0]
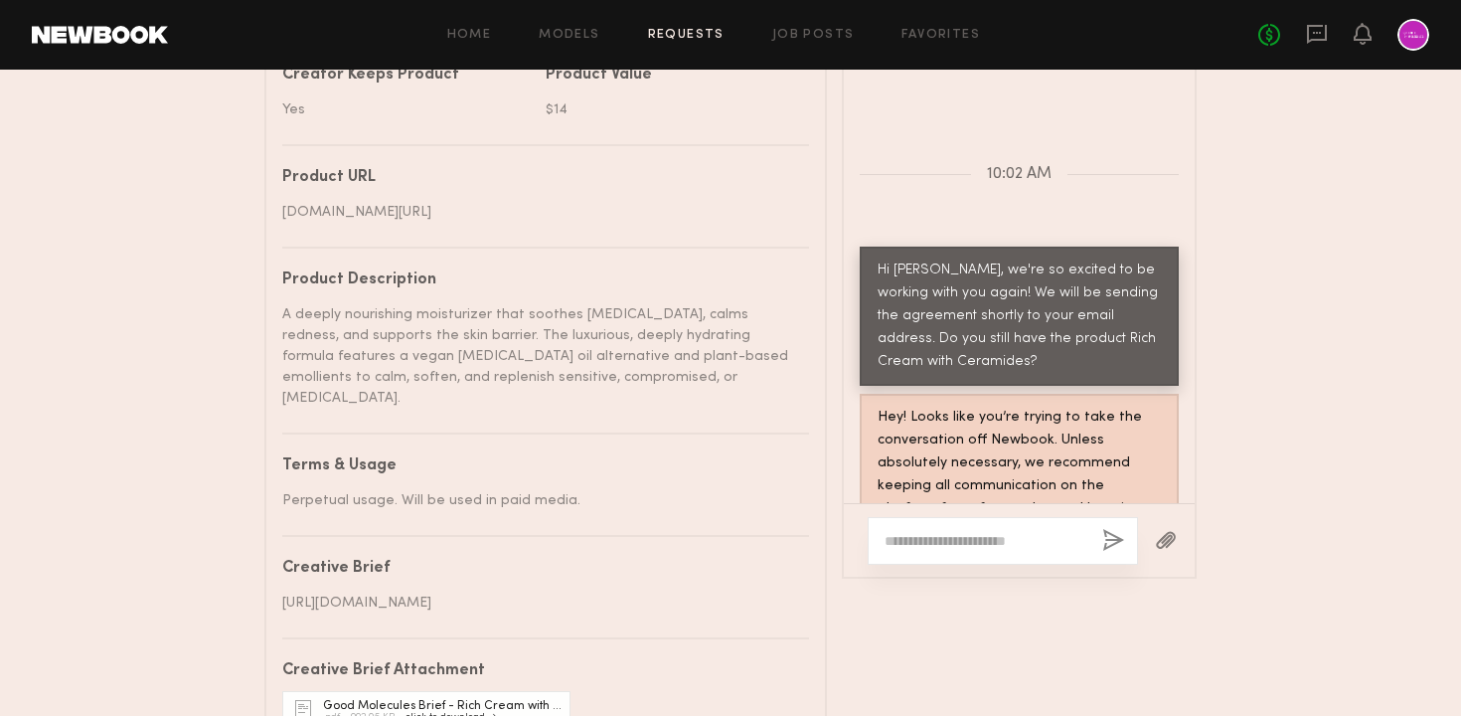
click at [907, 627] on div "Messages Keep direct messages professional and related only to paid job opportu…" at bounding box center [1019, 316] width 355 height 866
